Goal: Information Seeking & Learning: Understand process/instructions

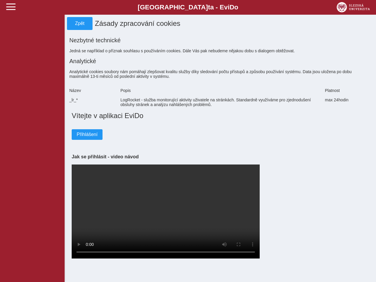
click at [188, 141] on div "Vítejte v aplikaci EviDo Přihlášení Jak se přihlásit - video návod Your browser…" at bounding box center [220, 185] width 302 height 153
click at [11, 7] on span at bounding box center [10, 6] width 9 height 9
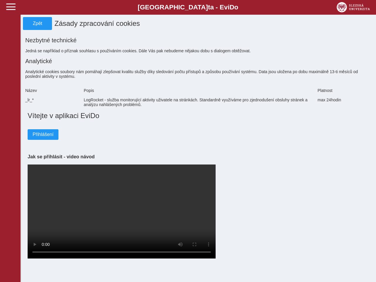
click at [230, 7] on span "D" at bounding box center [232, 7] width 5 height 7
click at [235, 7] on span "o" at bounding box center [237, 7] width 4 height 7
click at [80, 24] on h1 "Zásady zpracování cookies" at bounding box center [198, 23] width 293 height 13
click at [87, 135] on div "Přihlášení" at bounding box center [199, 130] width 342 height 20
